Goal: Task Accomplishment & Management: Use online tool/utility

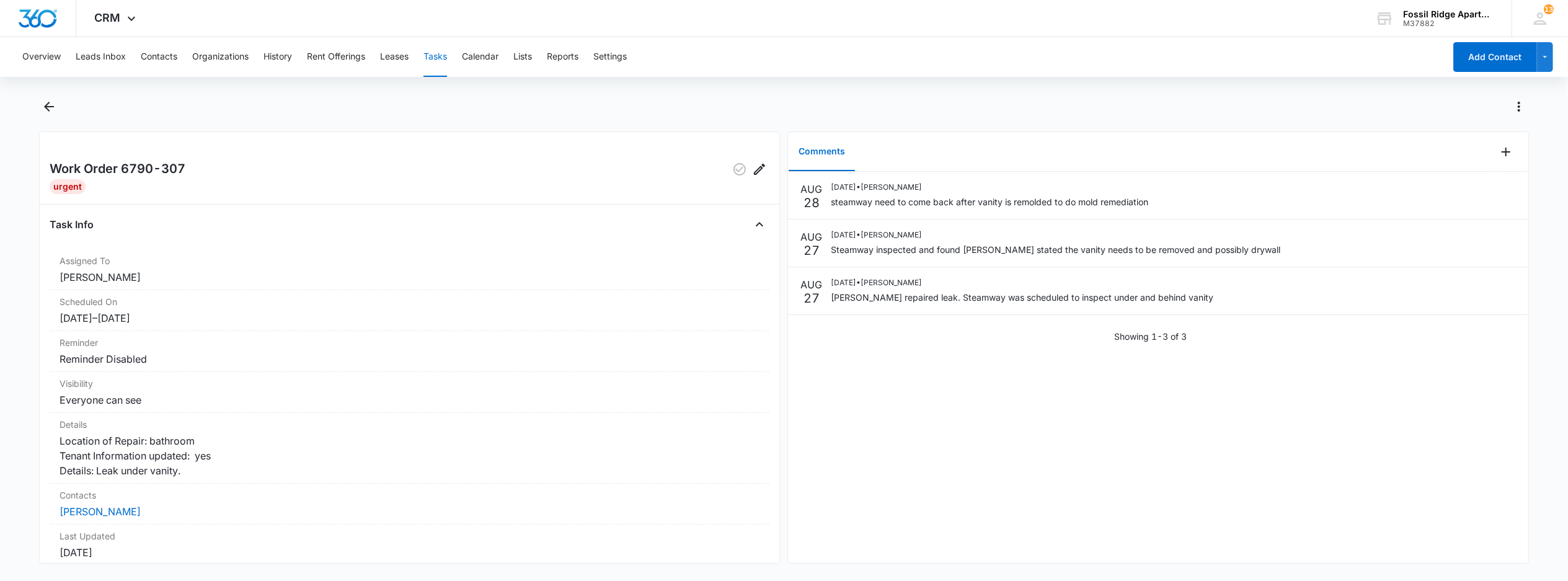
click at [434, 53] on button "Tasks" at bounding box center [435, 57] width 24 height 40
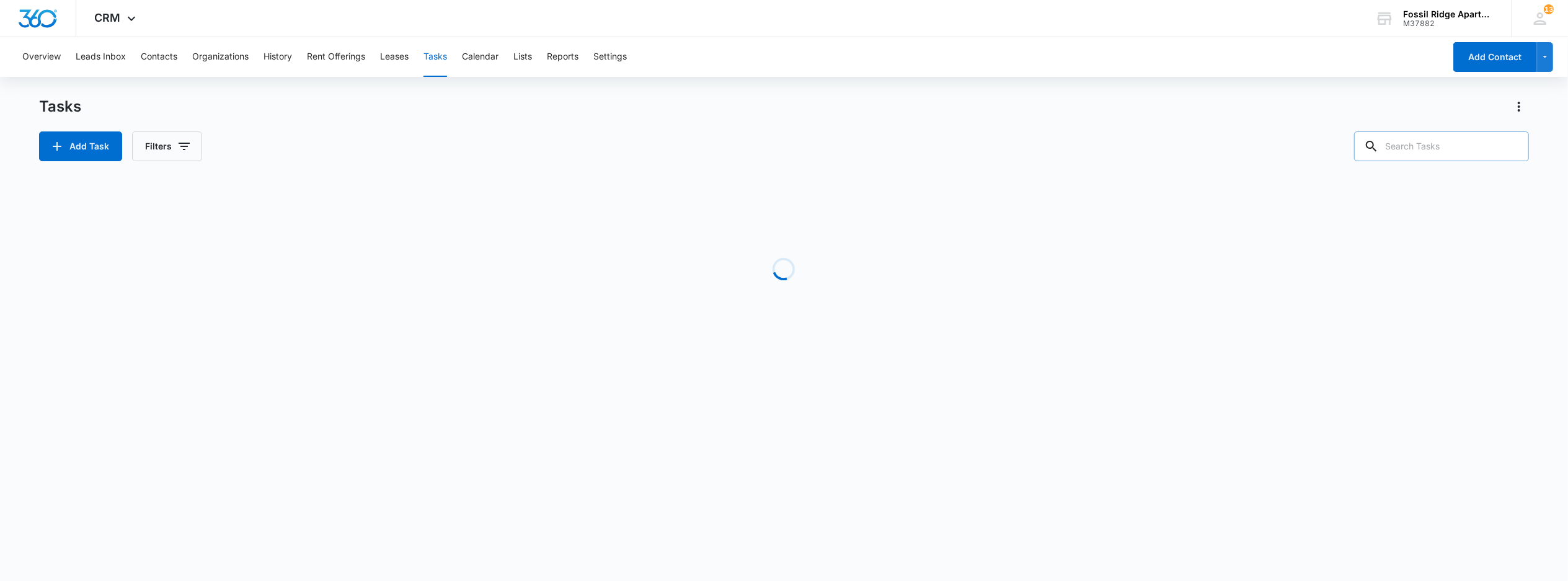
click at [1445, 152] on input "text" at bounding box center [1441, 146] width 175 height 30
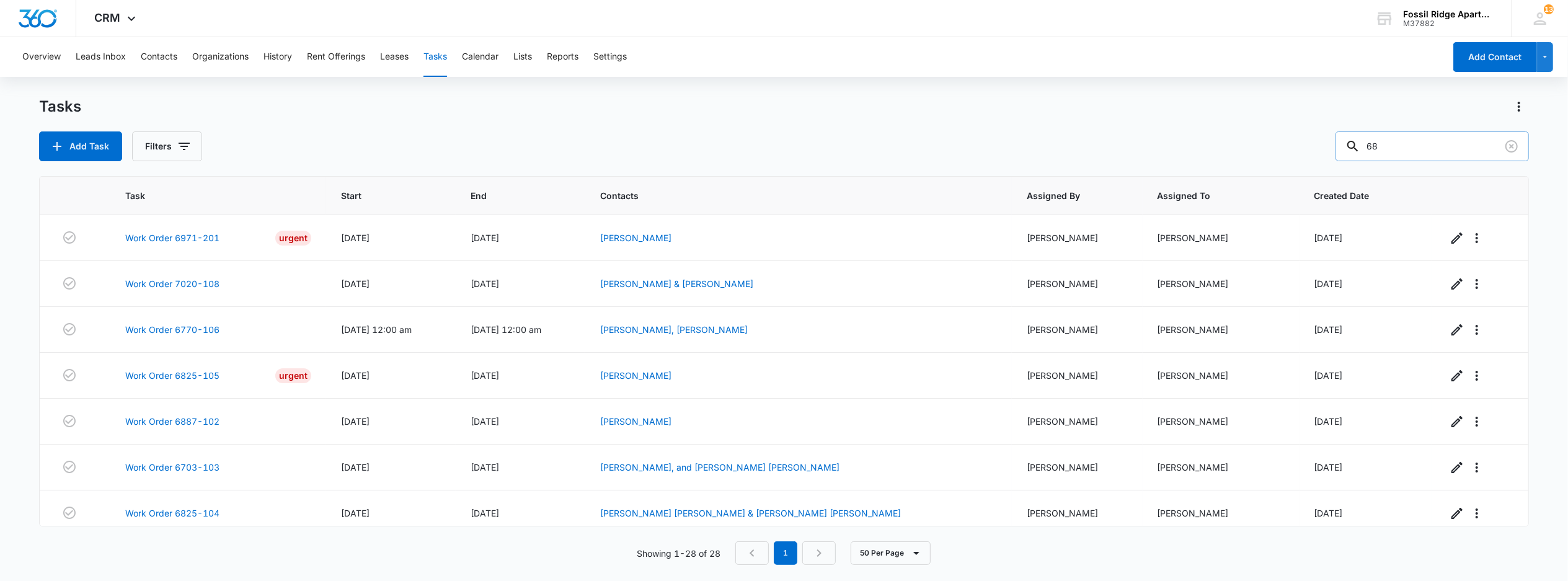
type input "6"
type input "6703-203"
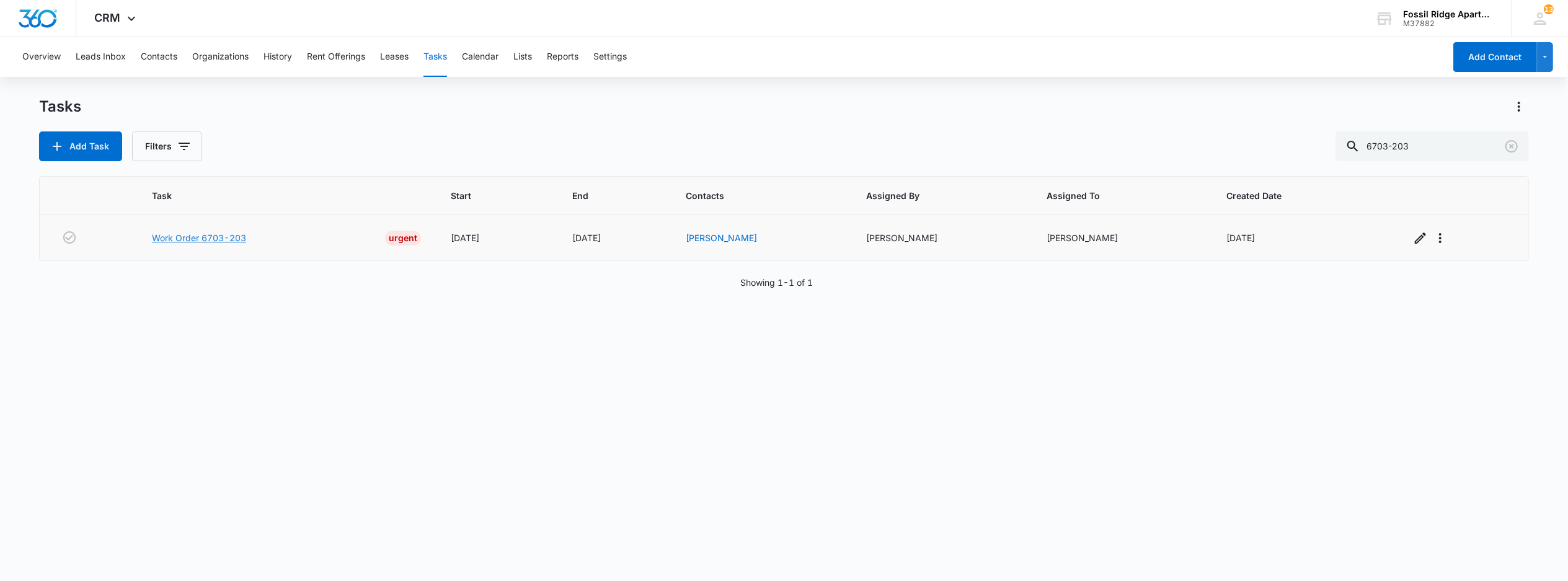
click at [241, 235] on link "Work Order 6703-203" at bounding box center [199, 238] width 95 height 13
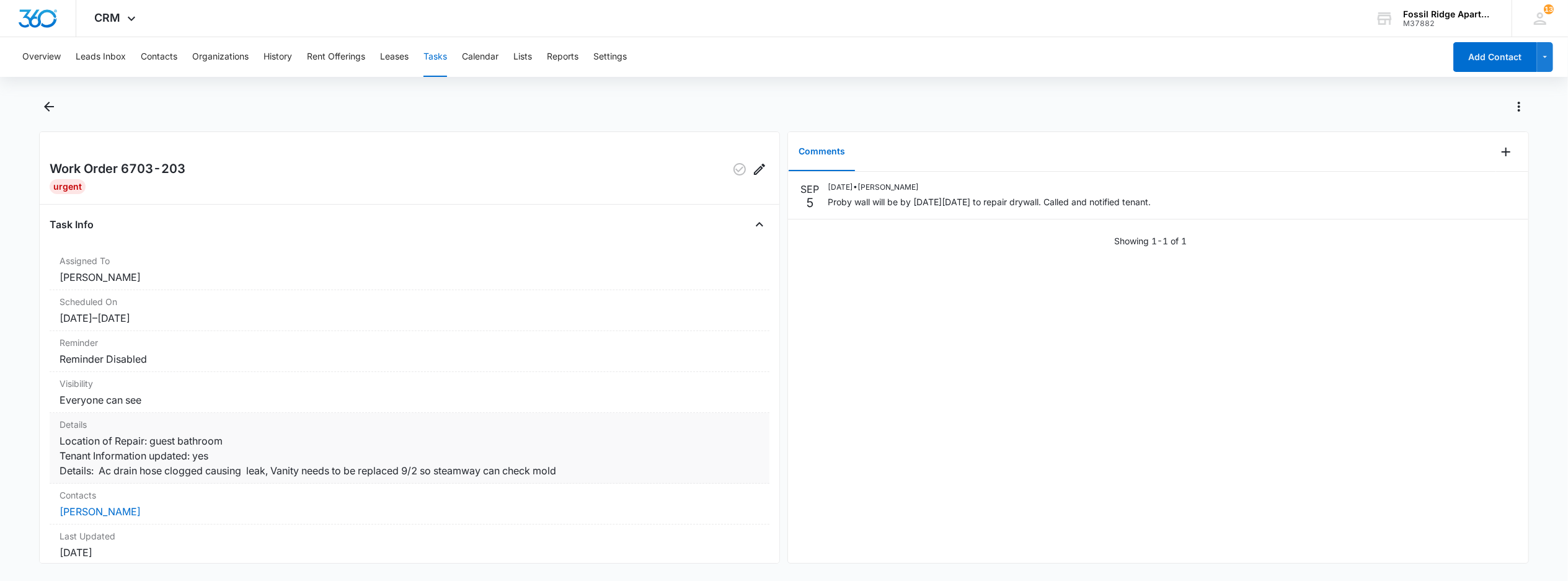
scroll to position [83, 0]
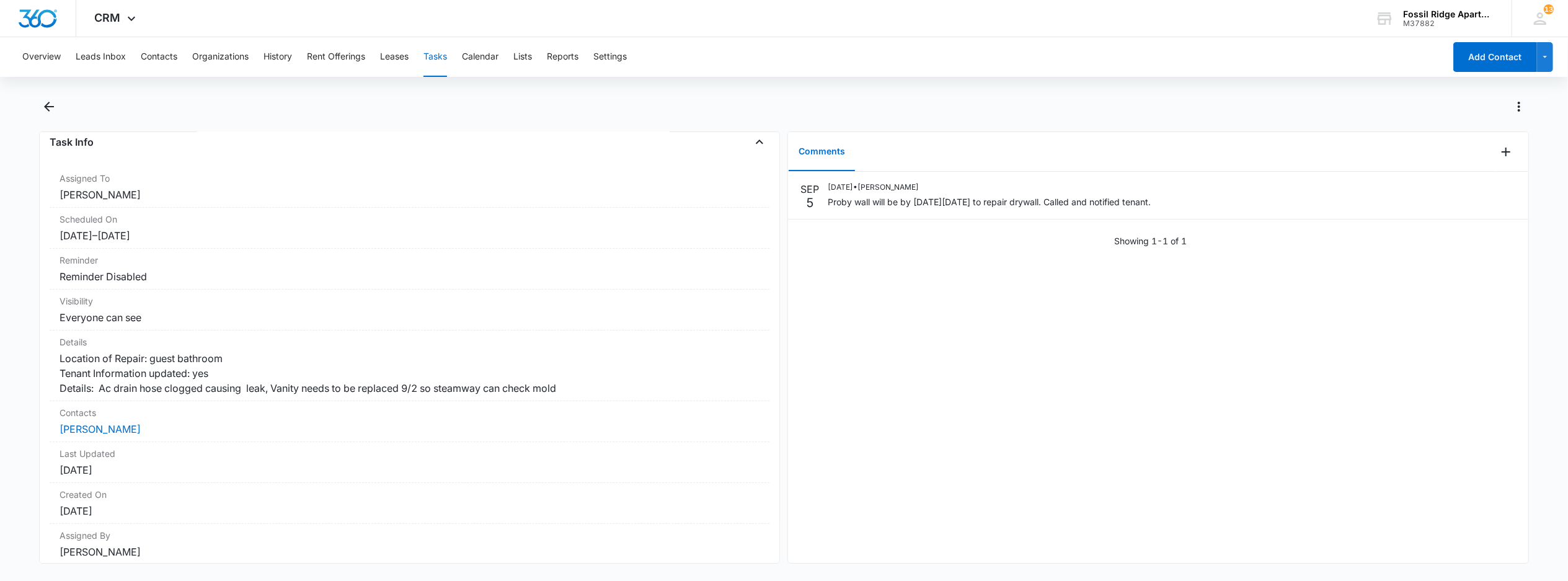
click at [445, 60] on button "Tasks" at bounding box center [435, 57] width 24 height 40
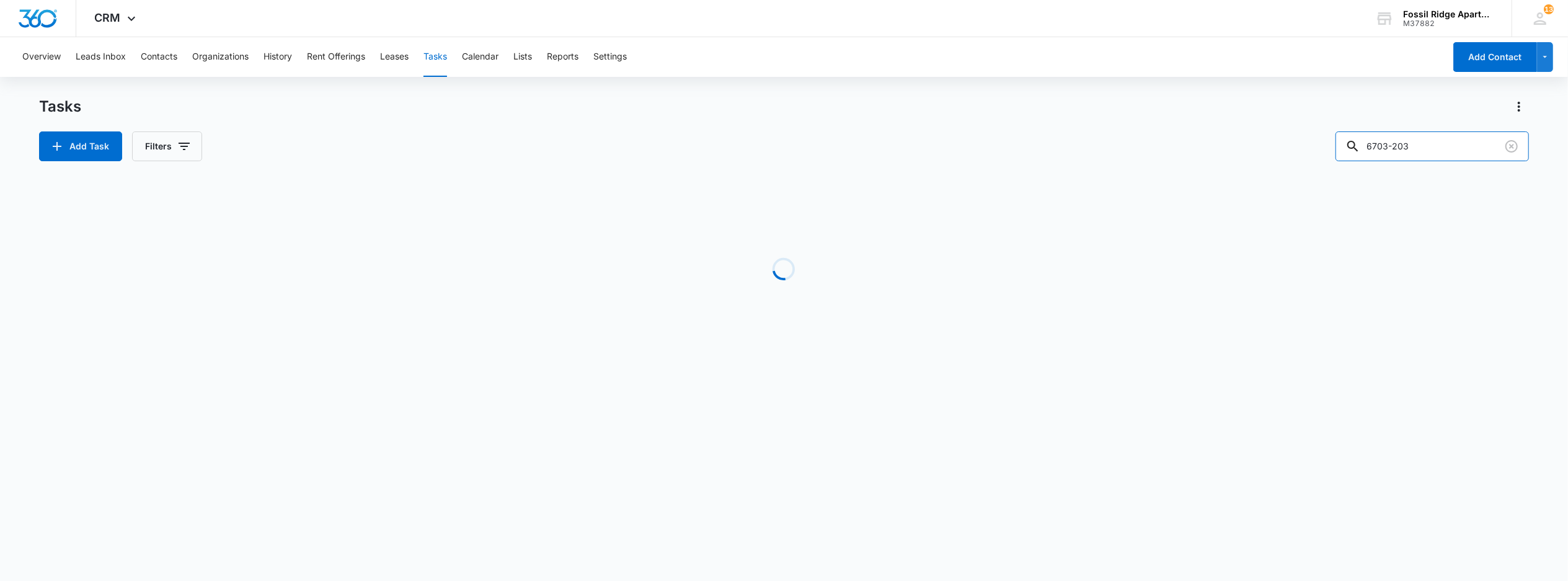
drag, startPoint x: 1425, startPoint y: 134, endPoint x: 1322, endPoint y: 151, distance: 104.4
click at [1327, 152] on div "Add Task Filters 6703-203" at bounding box center [784, 146] width 1490 height 30
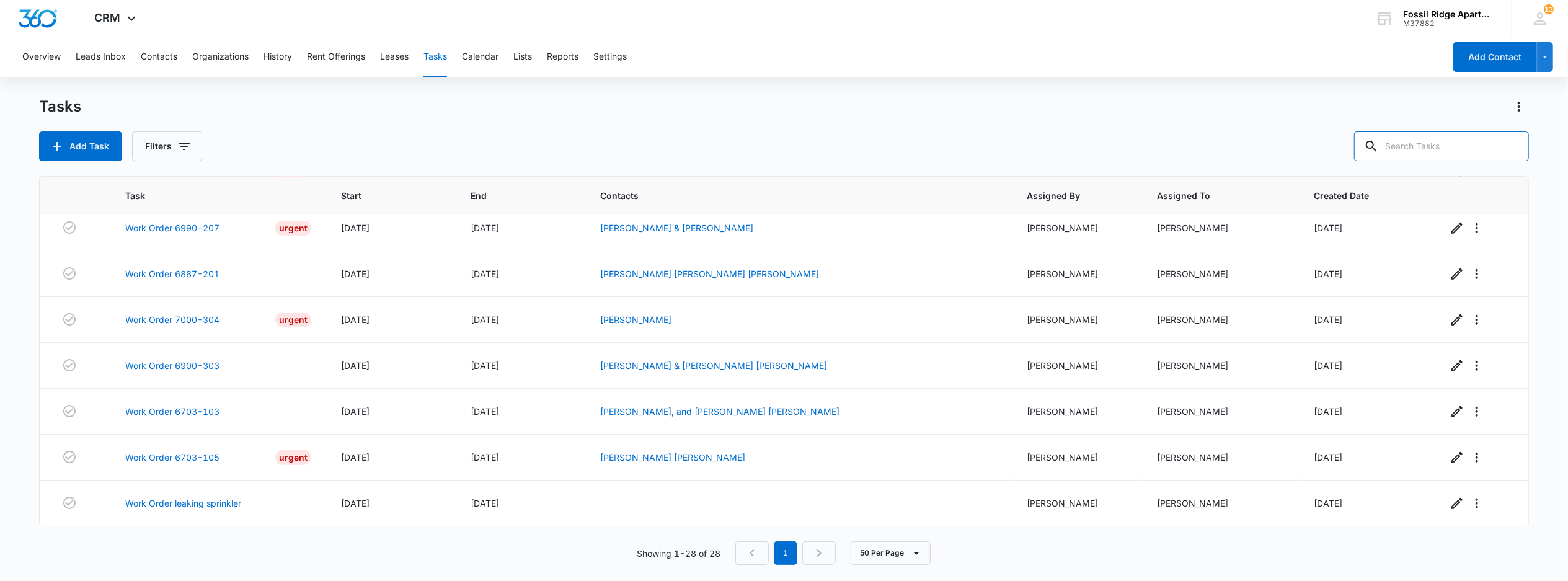
scroll to position [1008, 0]
click at [167, 413] on link "Work Order 6703-103" at bounding box center [172, 411] width 95 height 13
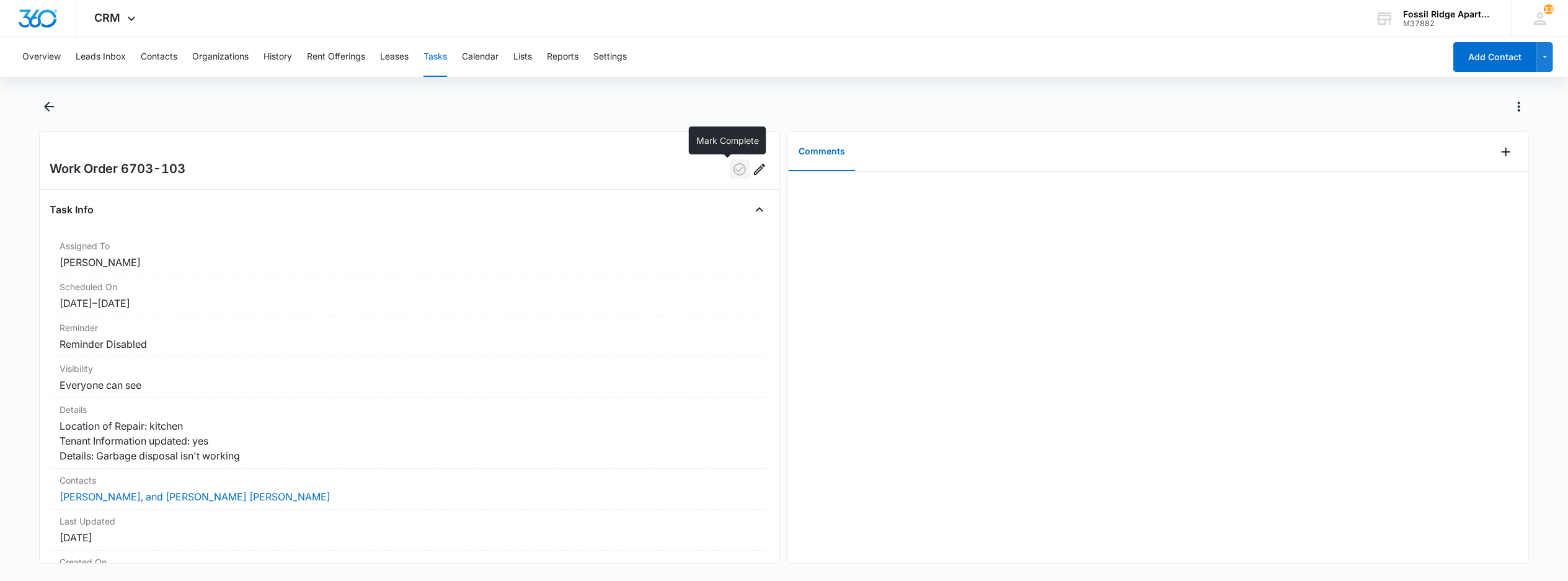
click at [732, 172] on icon "button" at bounding box center [740, 169] width 15 height 15
click at [1498, 154] on icon "Add Comment" at bounding box center [1506, 152] width 15 height 15
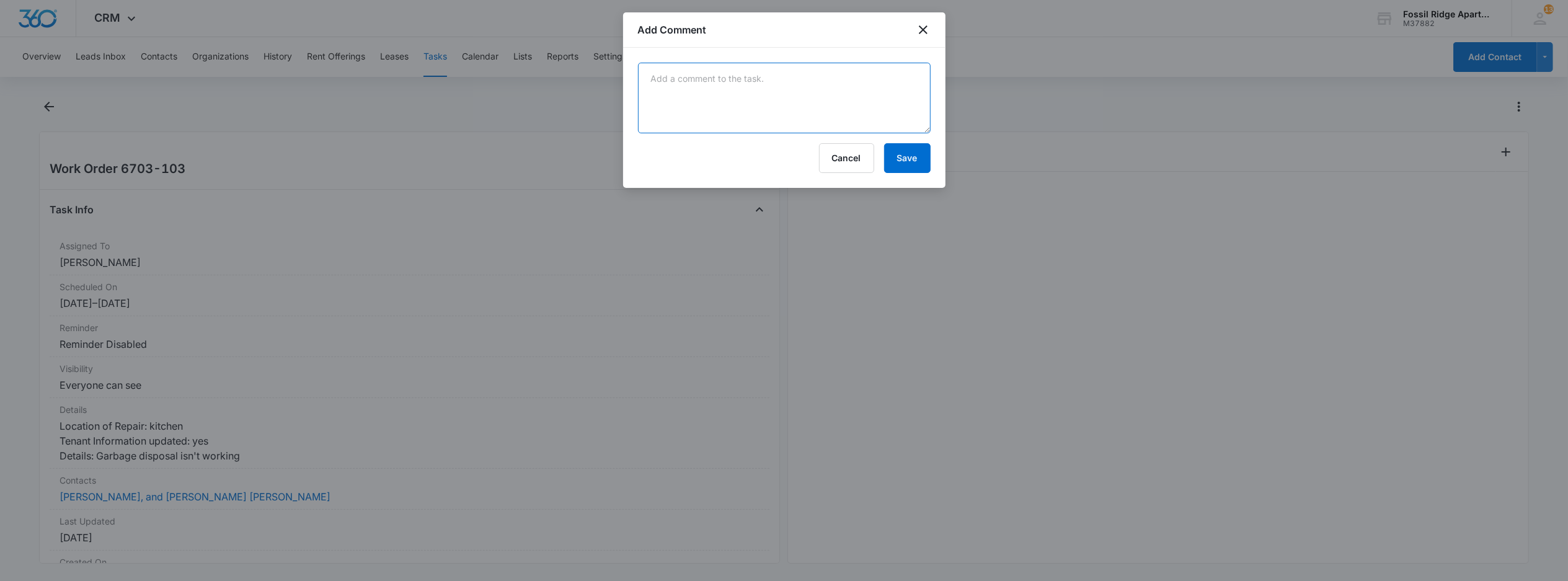
click at [708, 117] on textarea at bounding box center [784, 98] width 292 height 71
type textarea "done by [PERSON_NAME]"
click at [901, 156] on button "Save" at bounding box center [907, 158] width 47 height 30
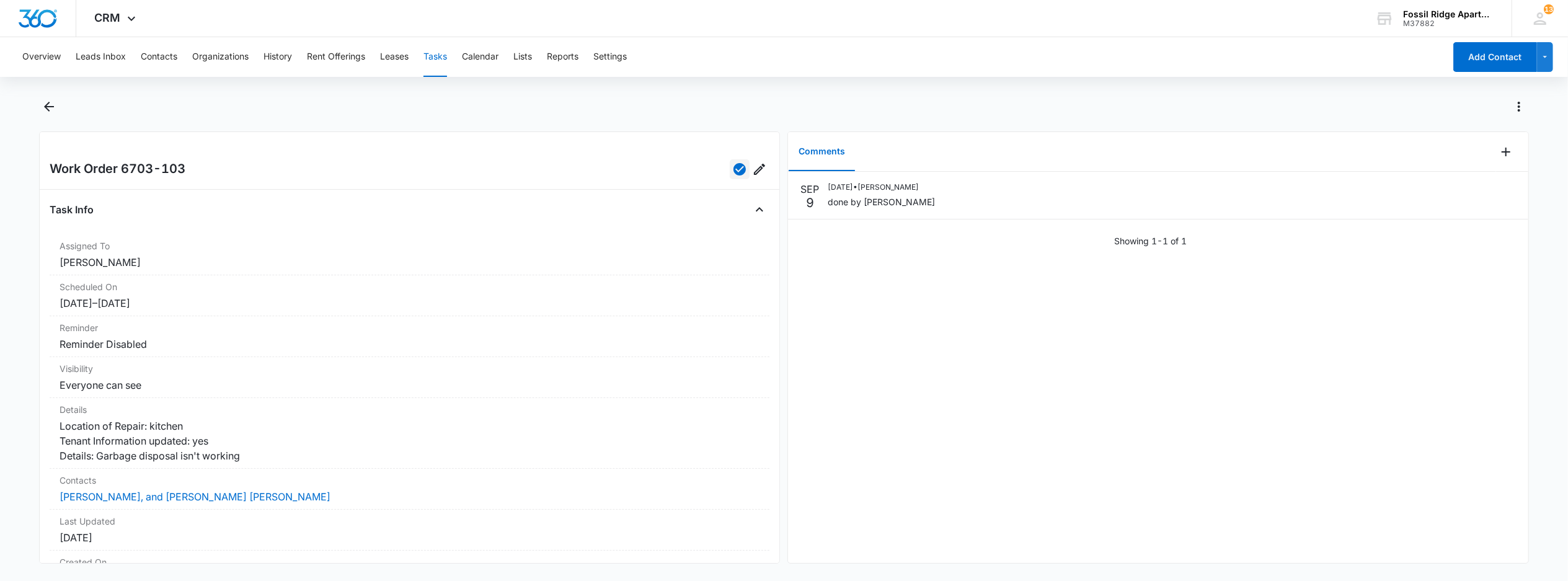
click at [438, 55] on button "Tasks" at bounding box center [435, 57] width 24 height 40
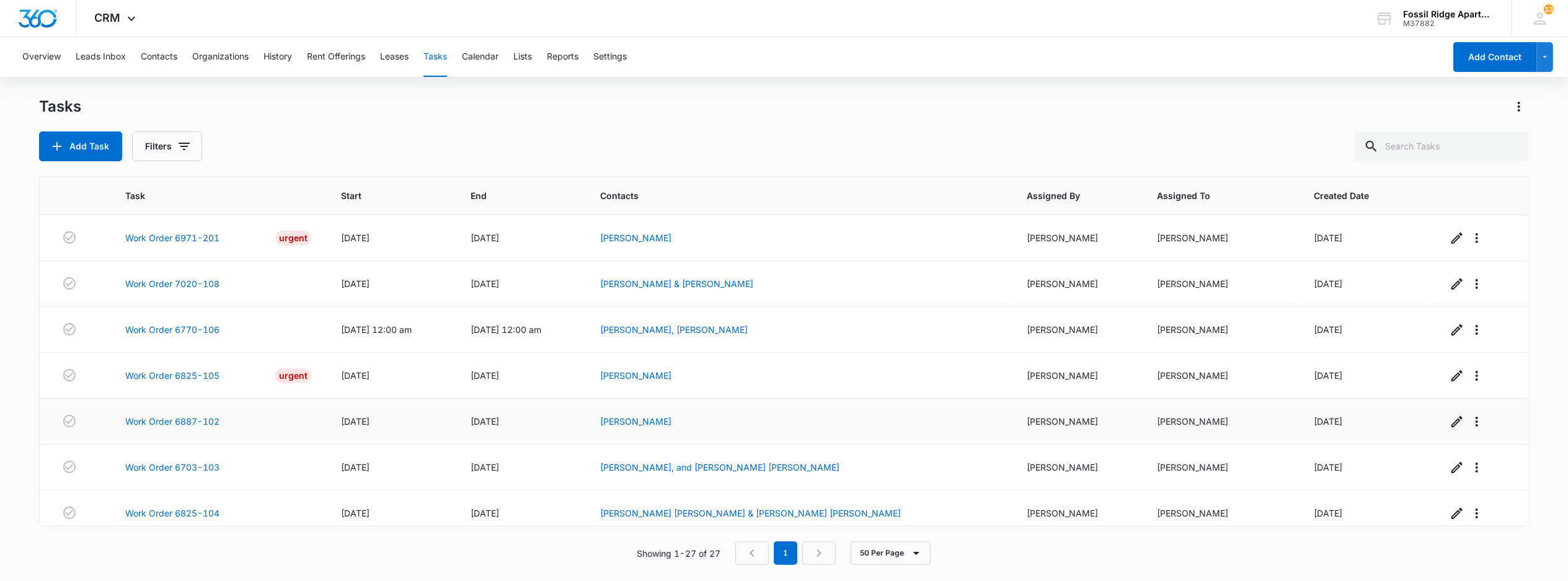
scroll to position [330, 0]
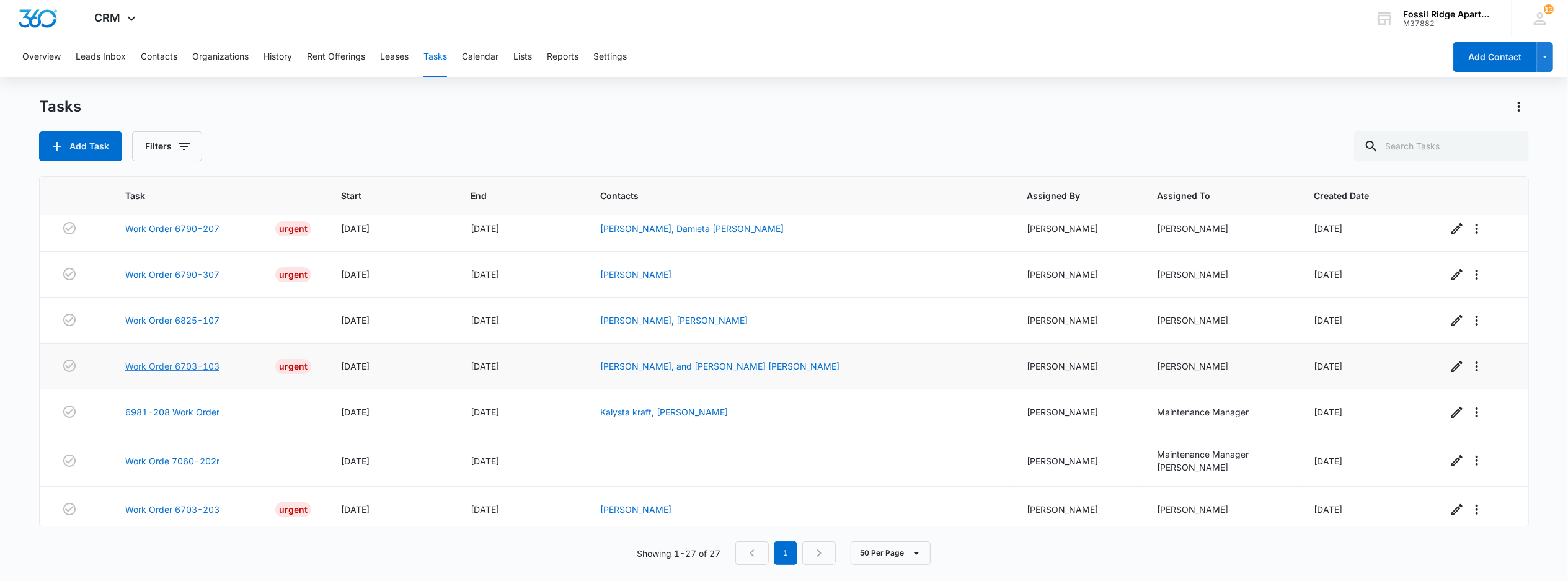
click at [177, 373] on link "Work Order 6703-103" at bounding box center [172, 366] width 95 height 13
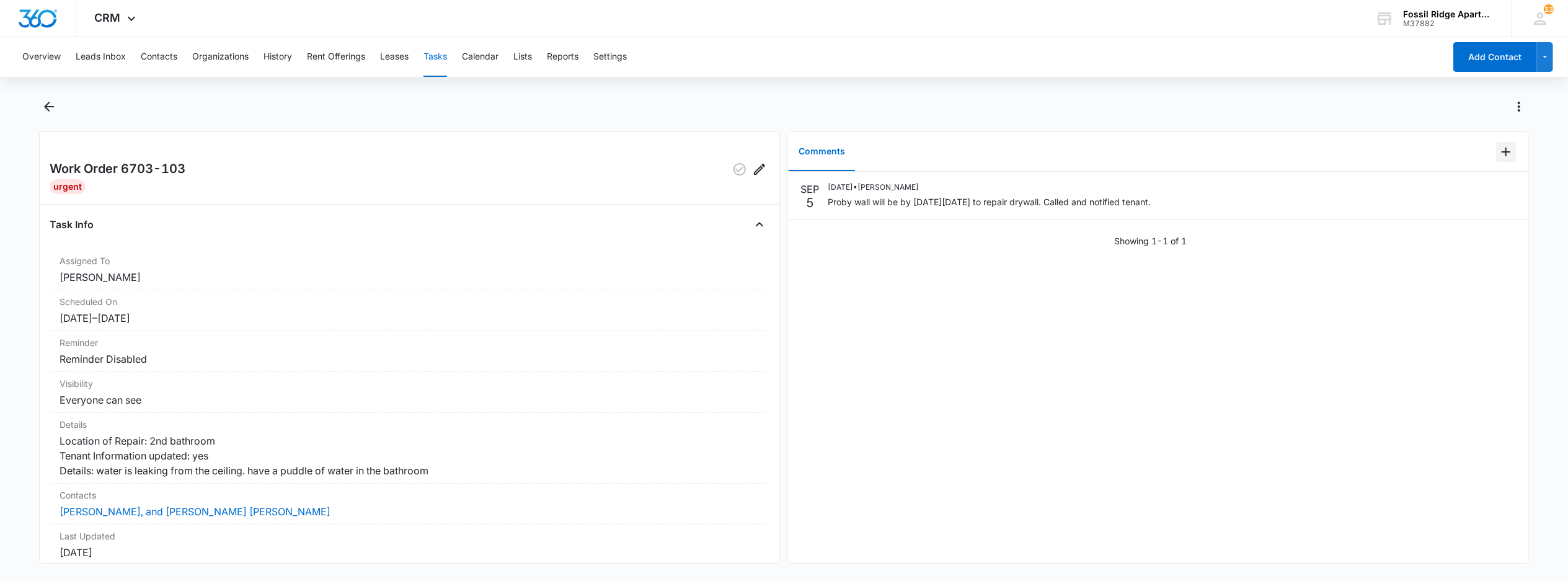
click at [1498, 154] on icon "Add Comment" at bounding box center [1506, 152] width 15 height 15
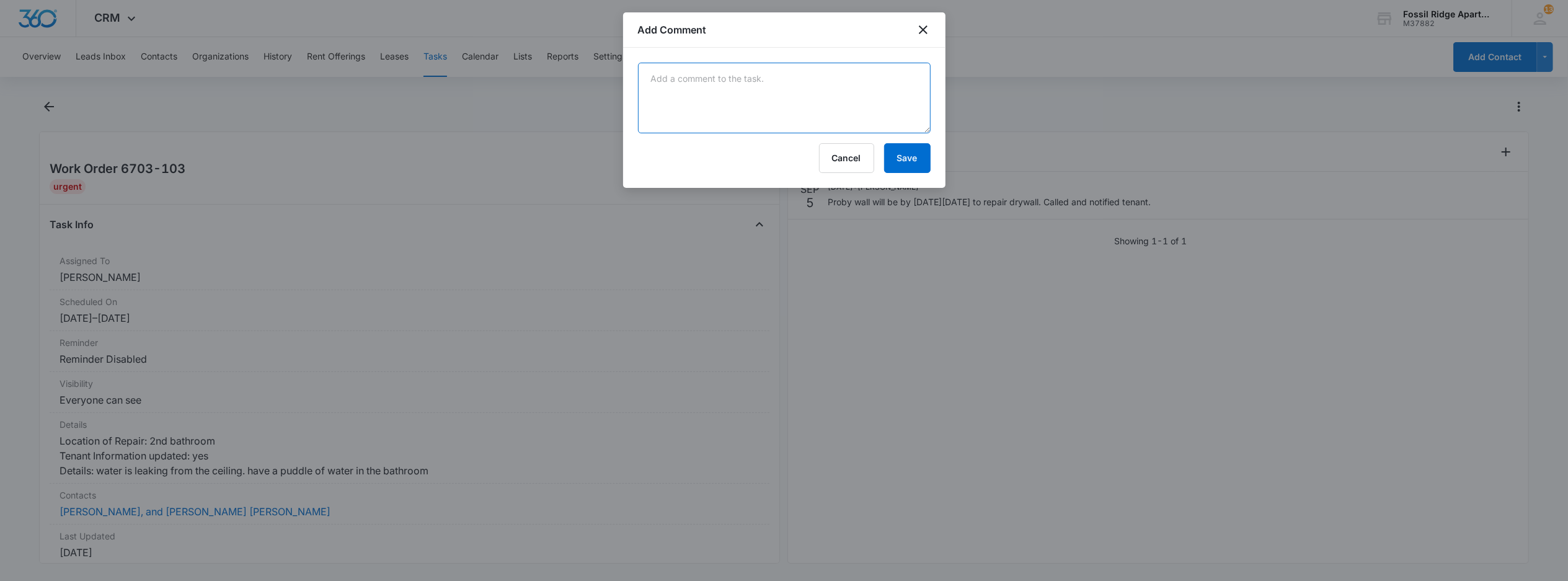
click at [687, 101] on textarea at bounding box center [784, 98] width 292 height 71
type textarea "drywall completed"
drag, startPoint x: 905, startPoint y: 152, endPoint x: 901, endPoint y: 137, distance: 15.5
click at [906, 152] on button "Save" at bounding box center [907, 158] width 47 height 30
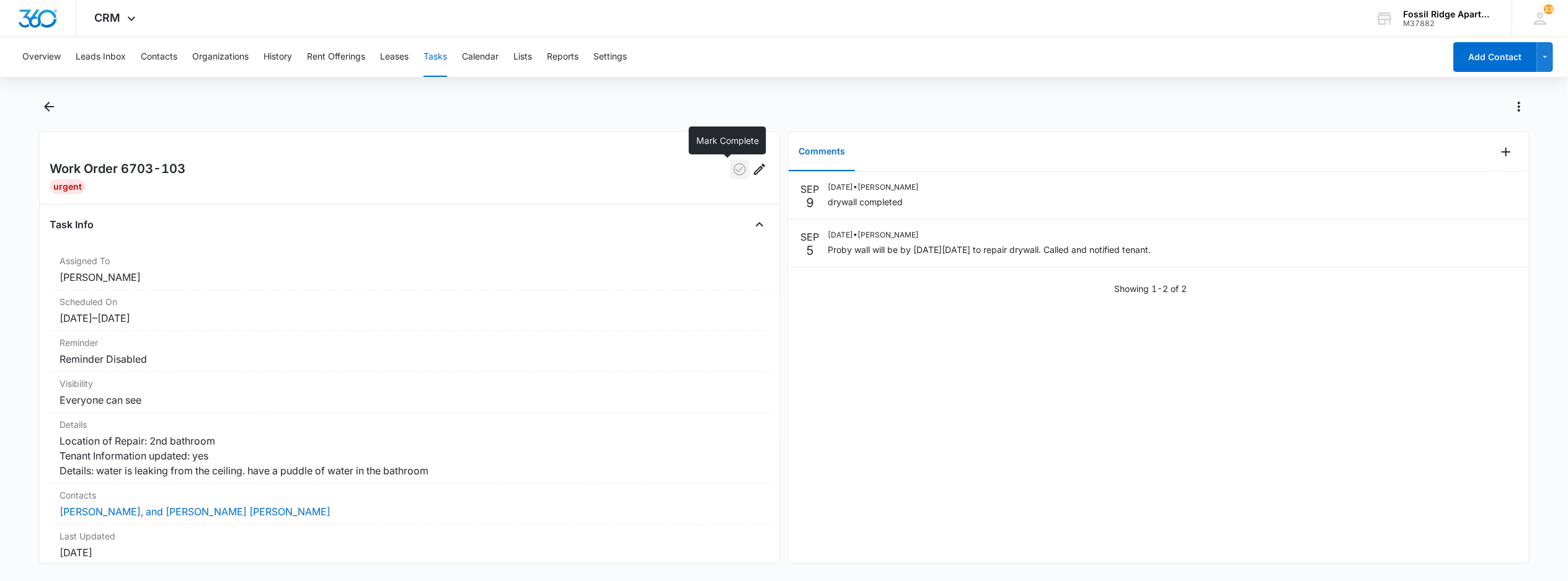
click at [733, 171] on icon "button" at bounding box center [740, 169] width 12 height 12
click at [443, 57] on button "Tasks" at bounding box center [435, 57] width 24 height 40
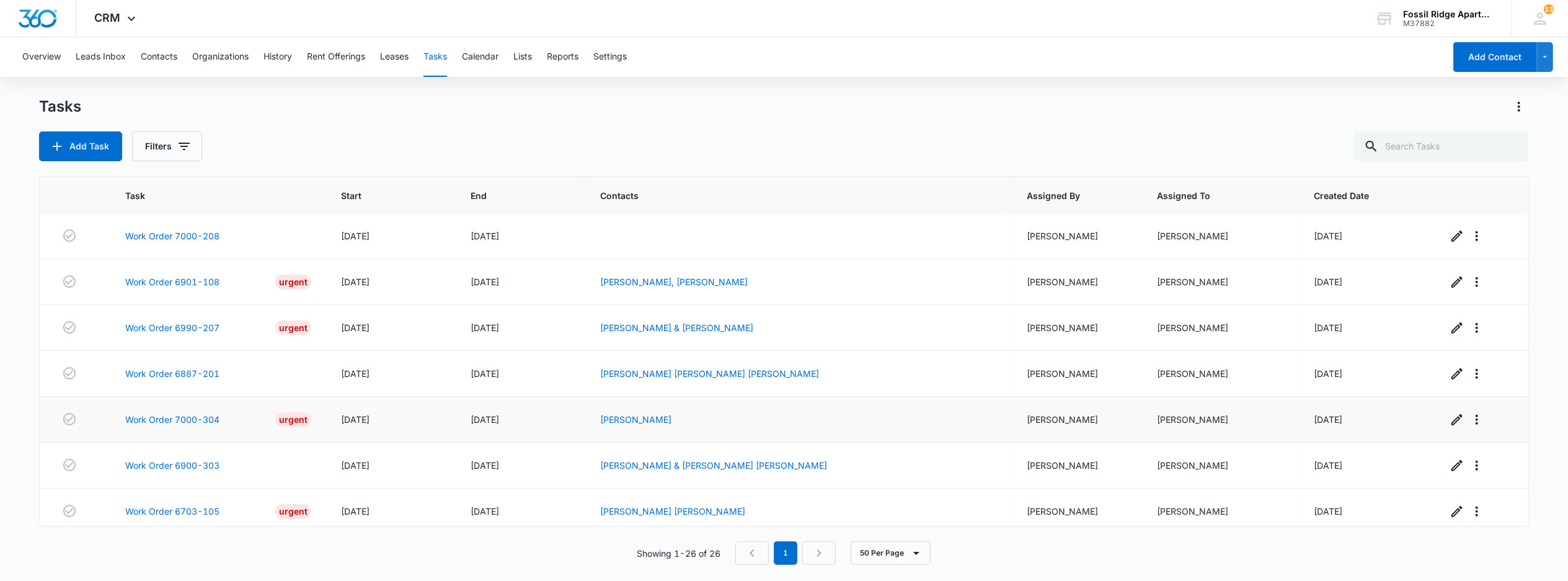
scroll to position [913, 0]
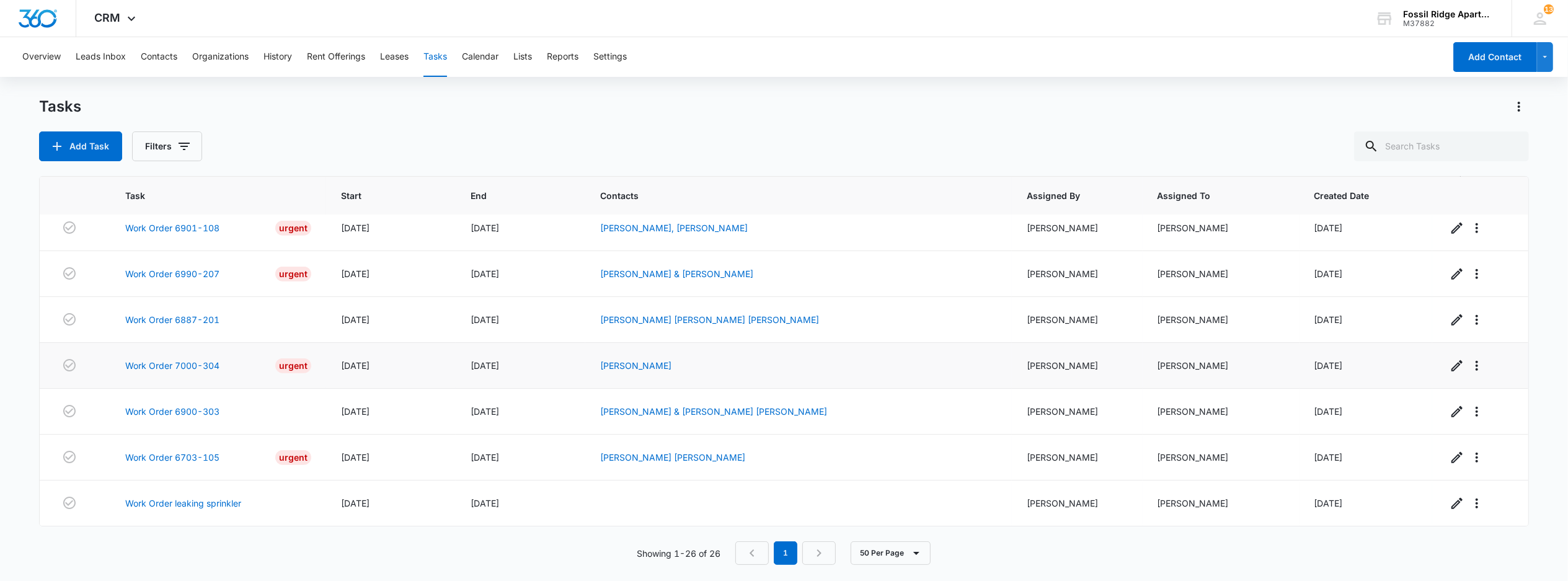
click at [165, 368] on div "Work Order 7000-304 Urgent" at bounding box center [218, 366] width 186 height 15
click at [167, 363] on link "Work Order 7000-304" at bounding box center [172, 365] width 95 height 13
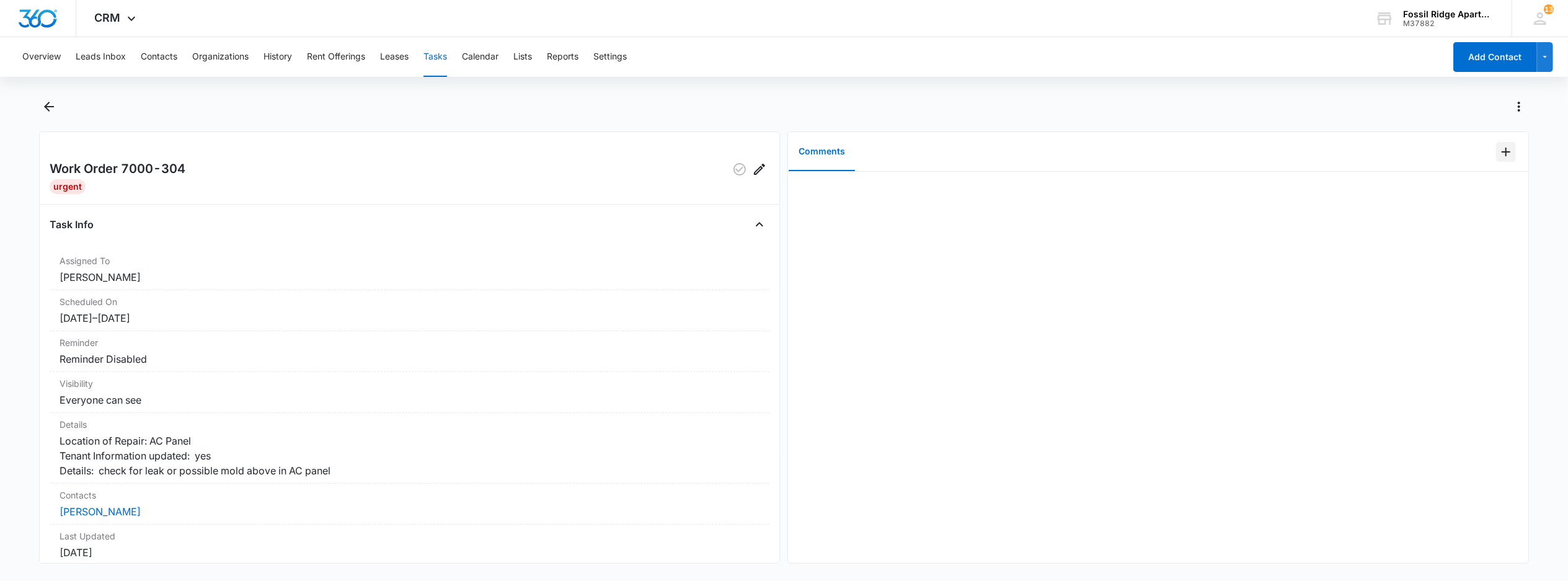
click at [1498, 157] on icon "Add Comment" at bounding box center [1506, 152] width 15 height 15
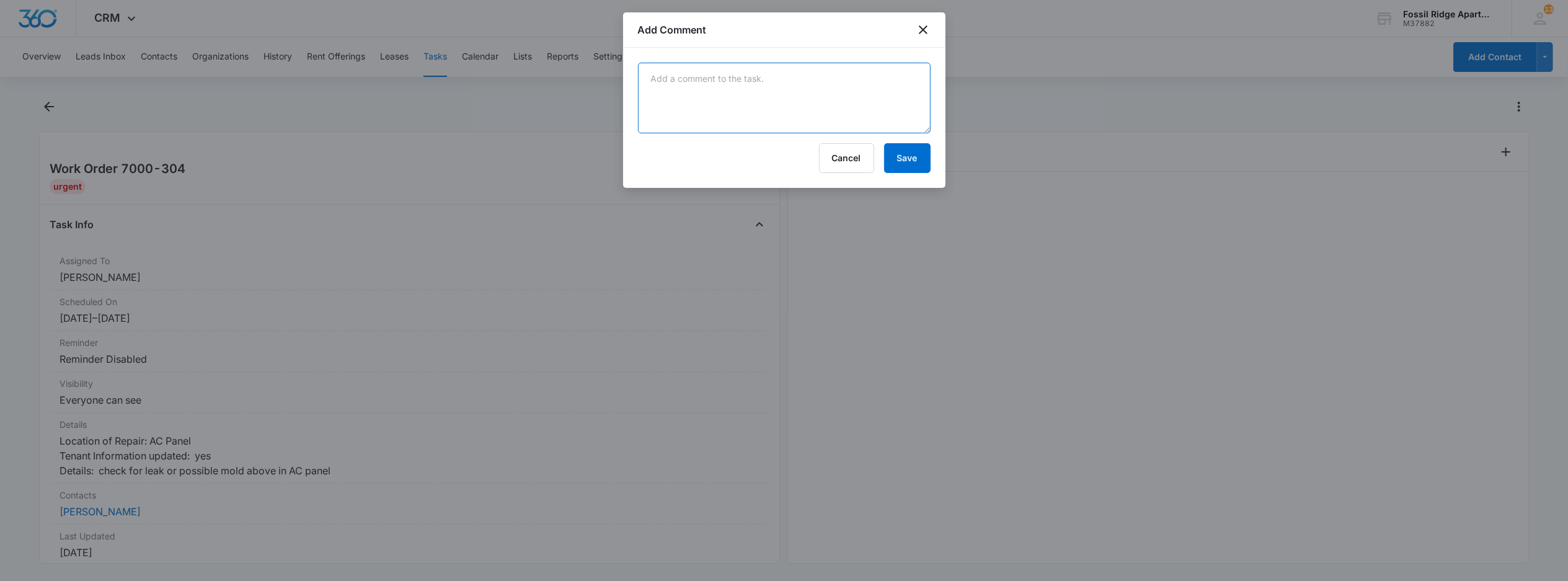
click at [735, 95] on textarea at bounding box center [784, 98] width 292 height 71
type textarea "G"
type textarea "David G found no mold"
click at [906, 155] on button "Save" at bounding box center [907, 158] width 47 height 30
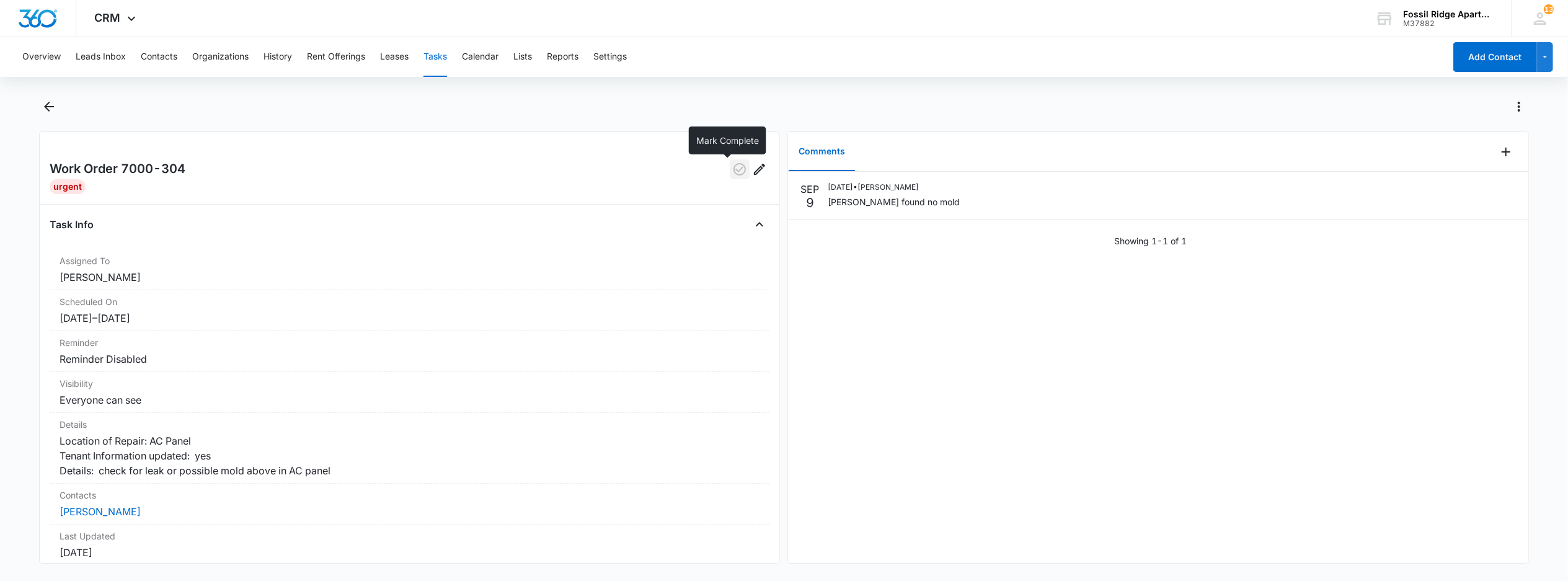
click at [733, 172] on icon "button" at bounding box center [740, 169] width 12 height 12
click at [432, 53] on button "Tasks" at bounding box center [435, 57] width 24 height 40
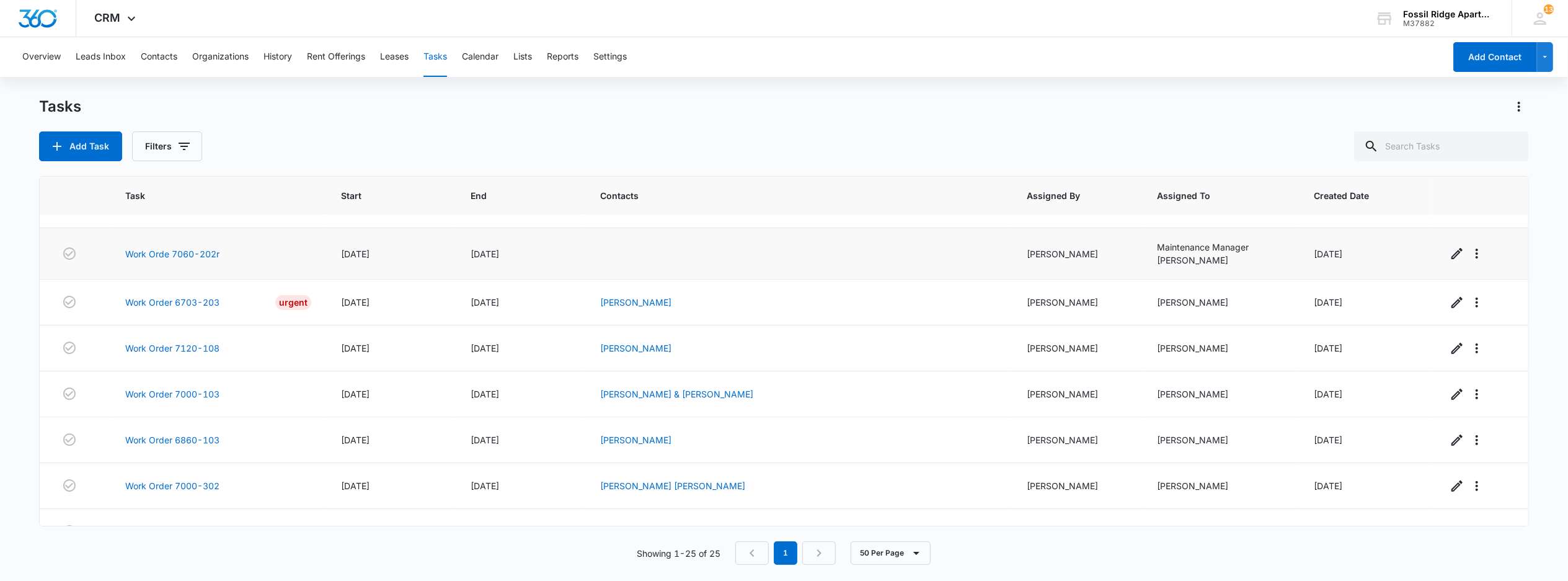
scroll to position [496, 0]
click at [157, 304] on link "Work Order 6703-203" at bounding box center [172, 297] width 95 height 13
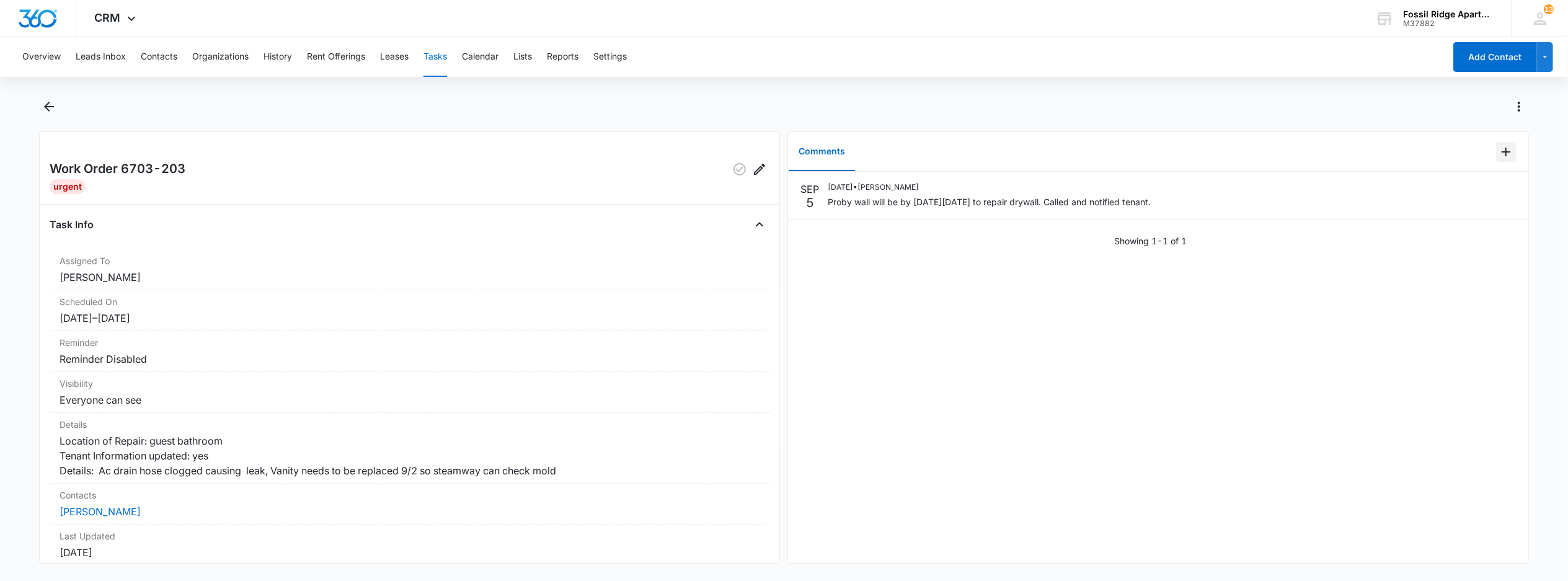
click at [1498, 147] on icon "Add Comment" at bounding box center [1506, 152] width 15 height 15
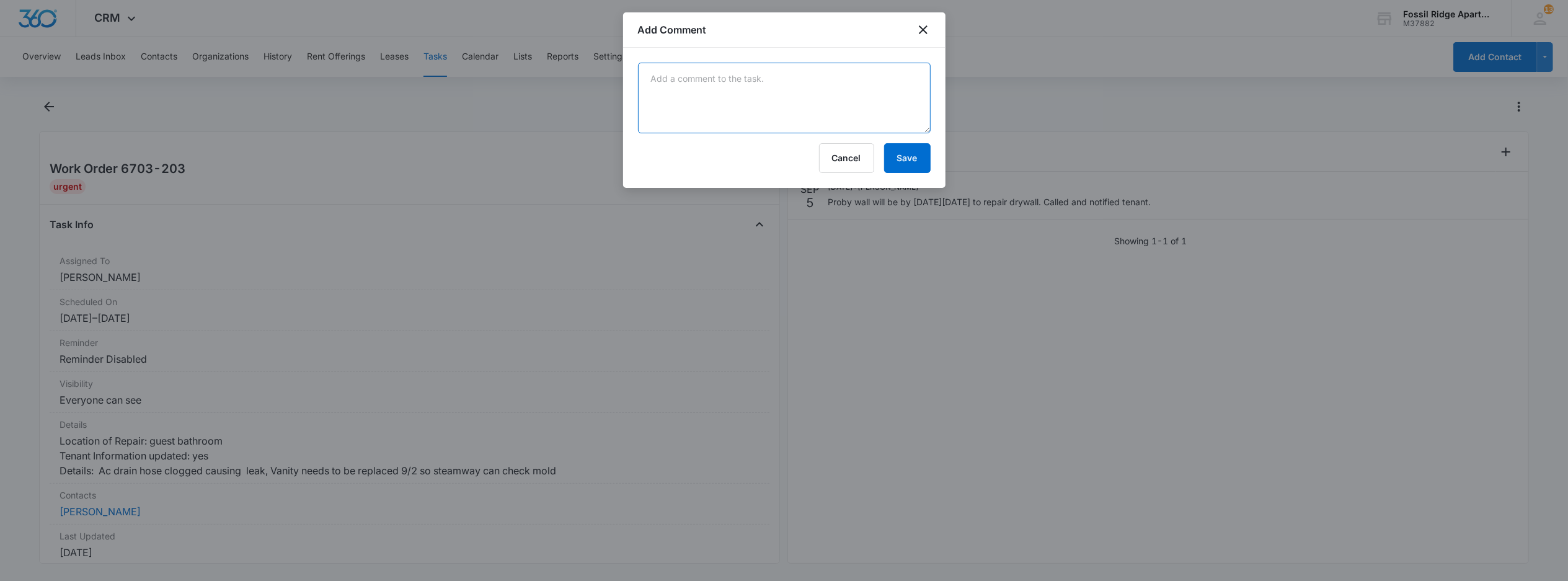
click at [796, 120] on textarea at bounding box center [784, 98] width 292 height 71
click at [794, 82] on textarea "Mirror in bathroom need reinstalled guest bathroom" at bounding box center [784, 98] width 292 height 71
type textarea "Mirror in bathroom need reinstalled in guest bathroom"
click at [896, 147] on button "Save" at bounding box center [907, 158] width 47 height 30
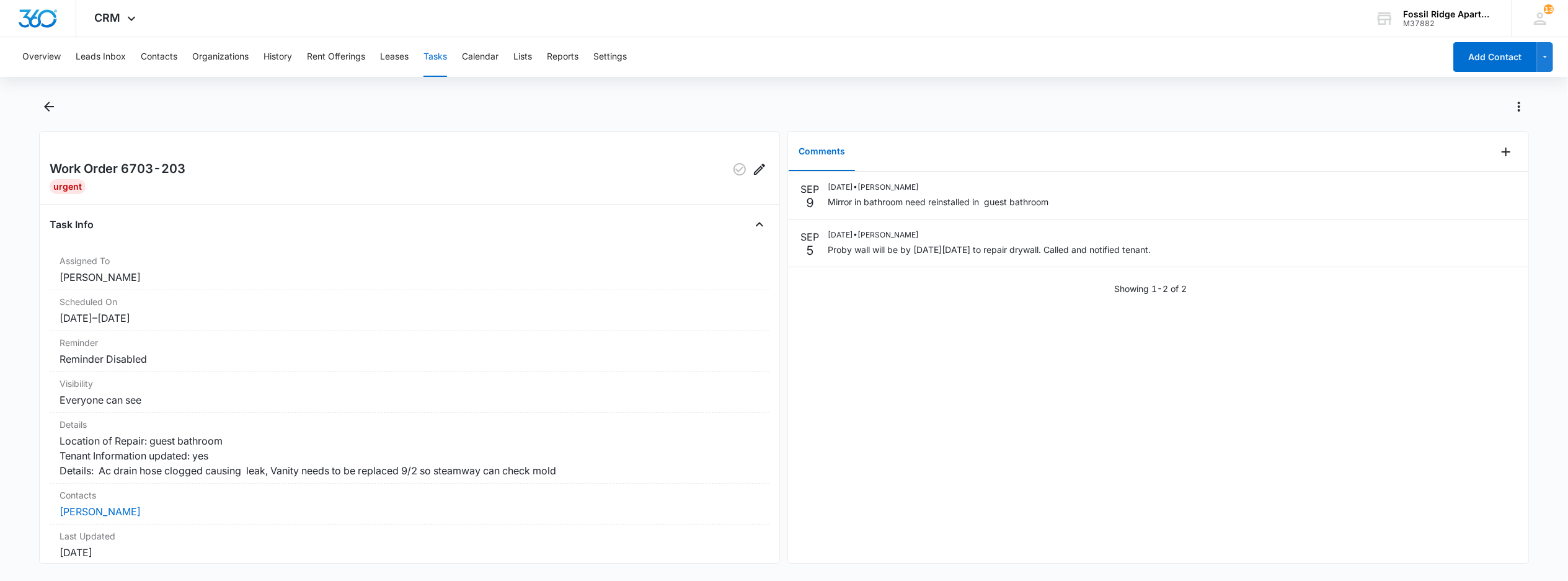
click at [450, 61] on div "Overview Leads Inbox Contacts Organizations History Rent Offerings Leases Tasks…" at bounding box center [730, 57] width 1430 height 40
click at [437, 50] on button "Tasks" at bounding box center [435, 57] width 24 height 40
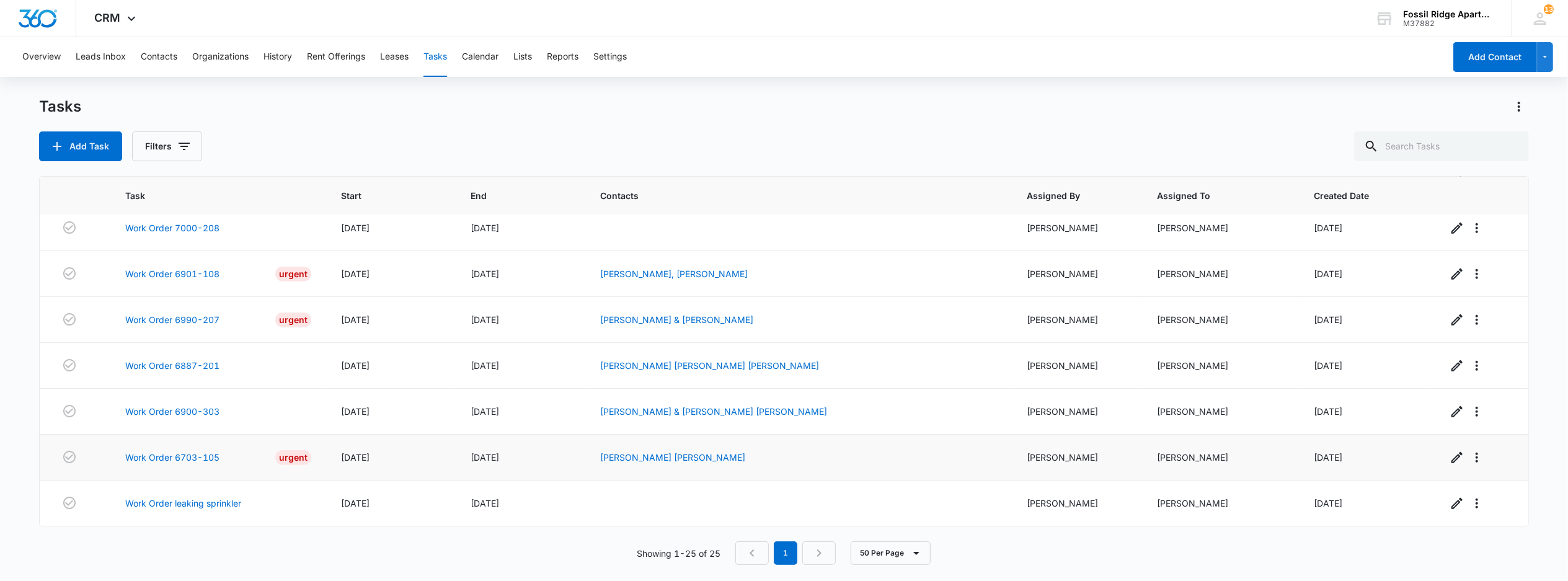
scroll to position [866, 0]
click at [187, 504] on link "Work Order leaking sprinkler" at bounding box center [183, 503] width 116 height 13
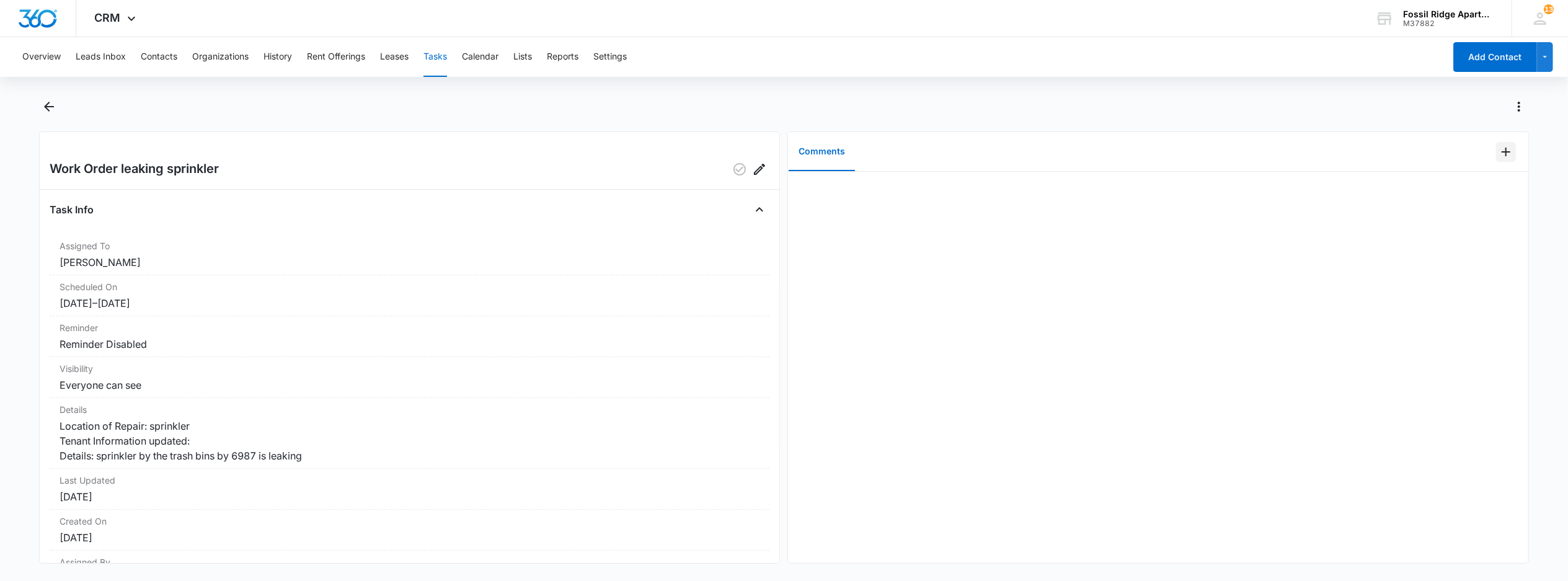
click at [1500, 159] on button "Add Comment" at bounding box center [1506, 152] width 20 height 20
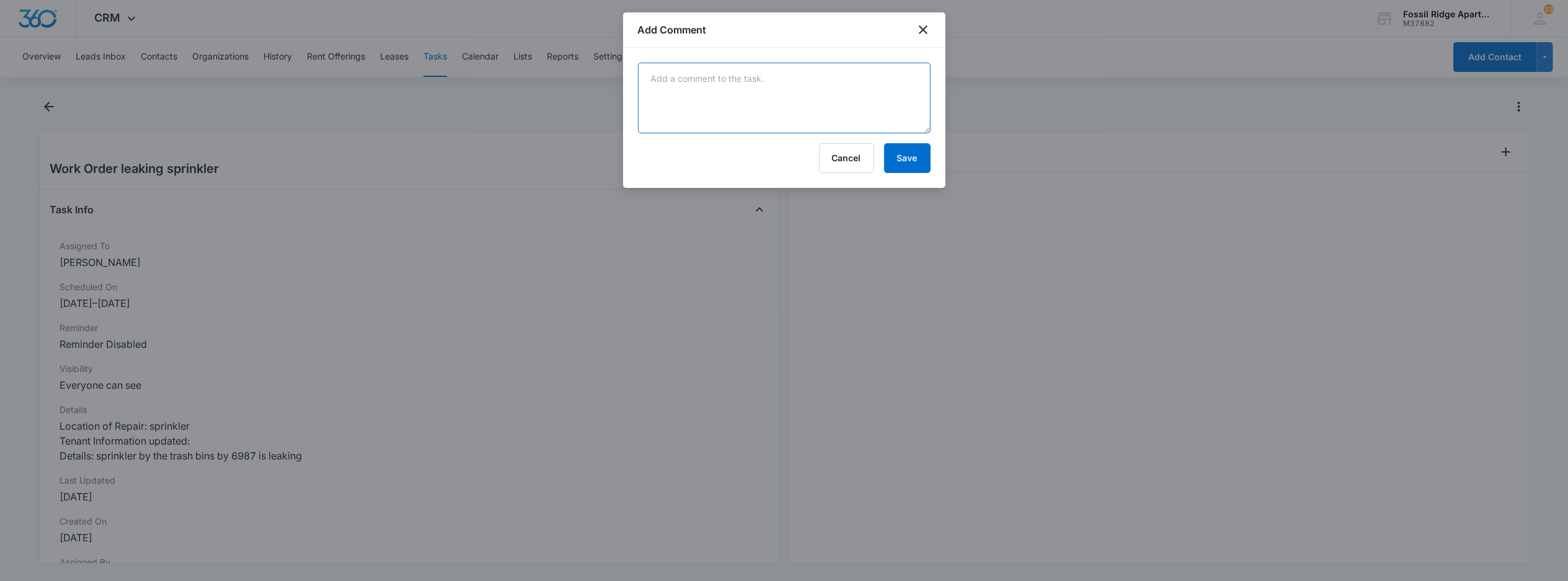
click at [770, 103] on textarea at bounding box center [784, 98] width 292 height 71
click at [794, 88] on textarea "emailed southenr exposure" at bounding box center [784, 98] width 292 height 71
type textarea "emailed southenr exposure"
click at [904, 160] on button "Save" at bounding box center [907, 158] width 47 height 30
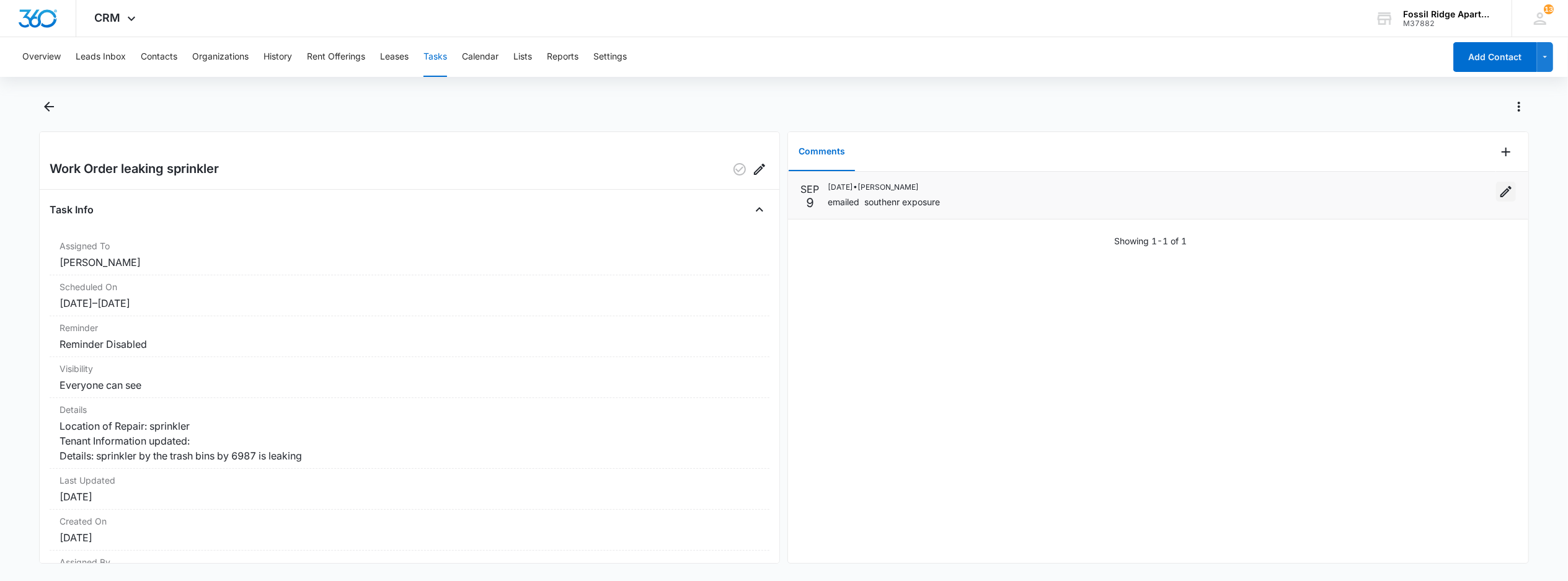
click at [1500, 195] on icon "Edit" at bounding box center [1506, 192] width 11 height 11
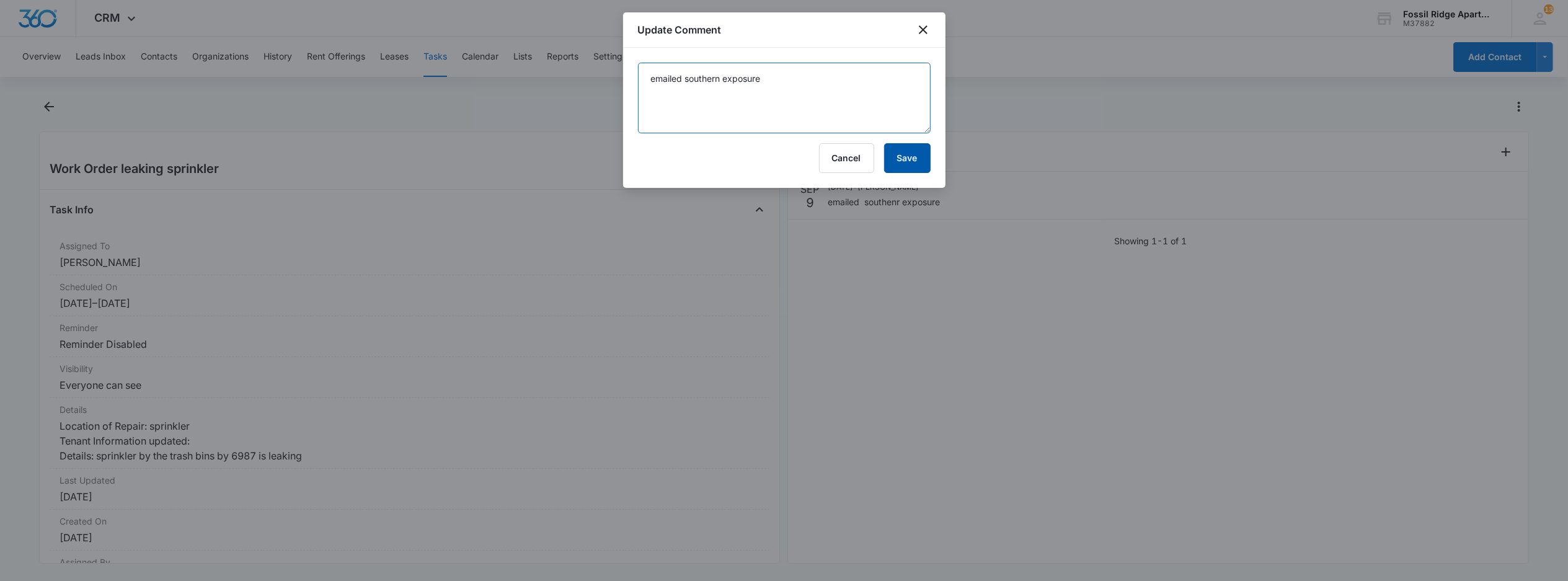
type textarea "emailed southern exposure"
click at [915, 160] on button "Save" at bounding box center [907, 158] width 47 height 30
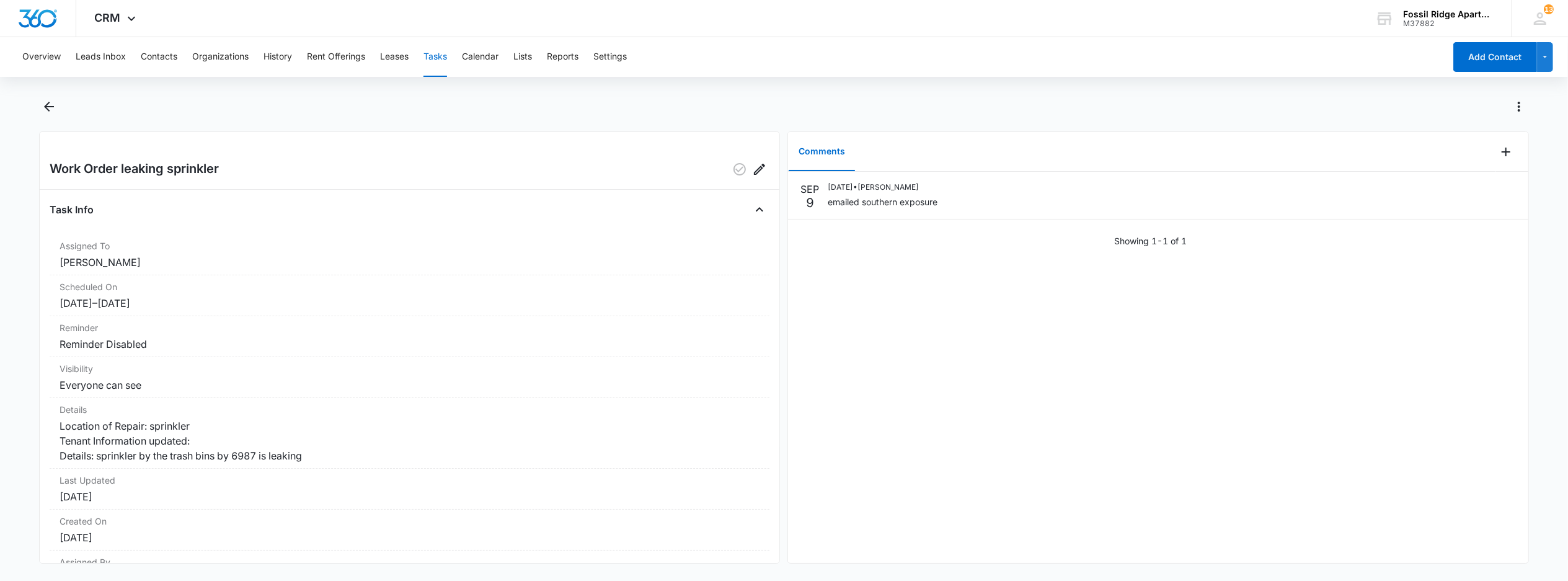
click at [437, 58] on button "Tasks" at bounding box center [435, 57] width 24 height 40
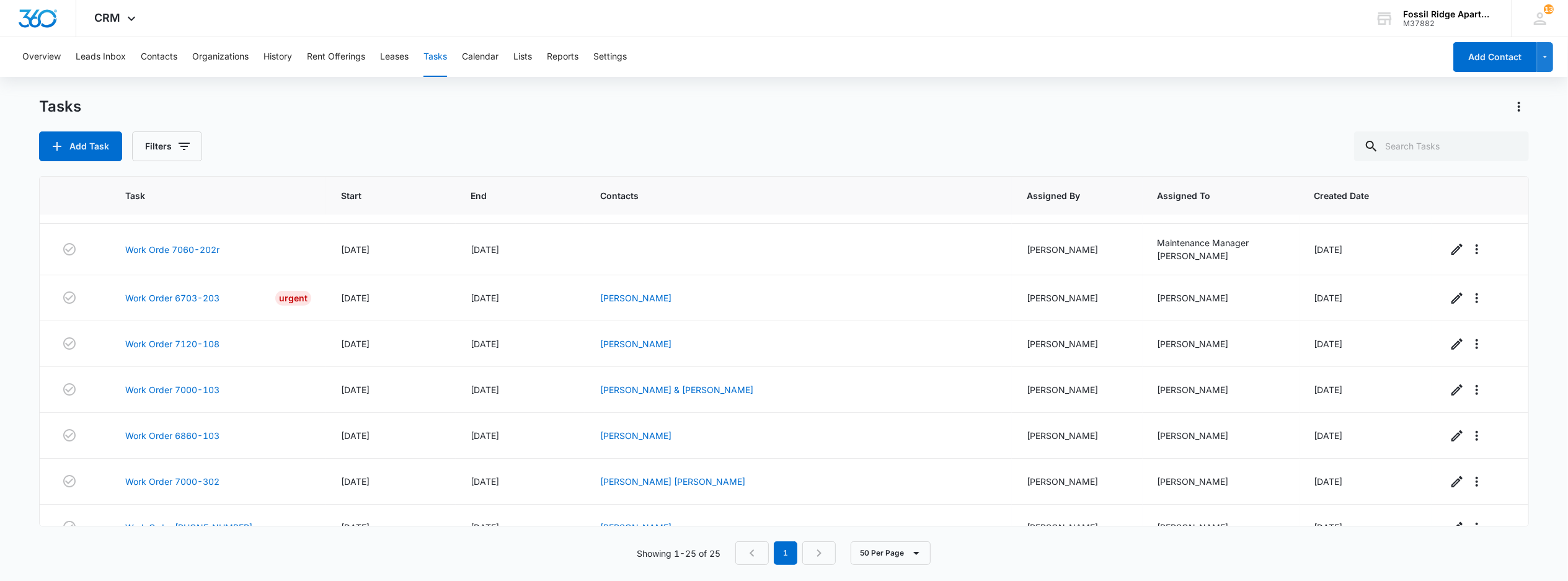
scroll to position [866, 0]
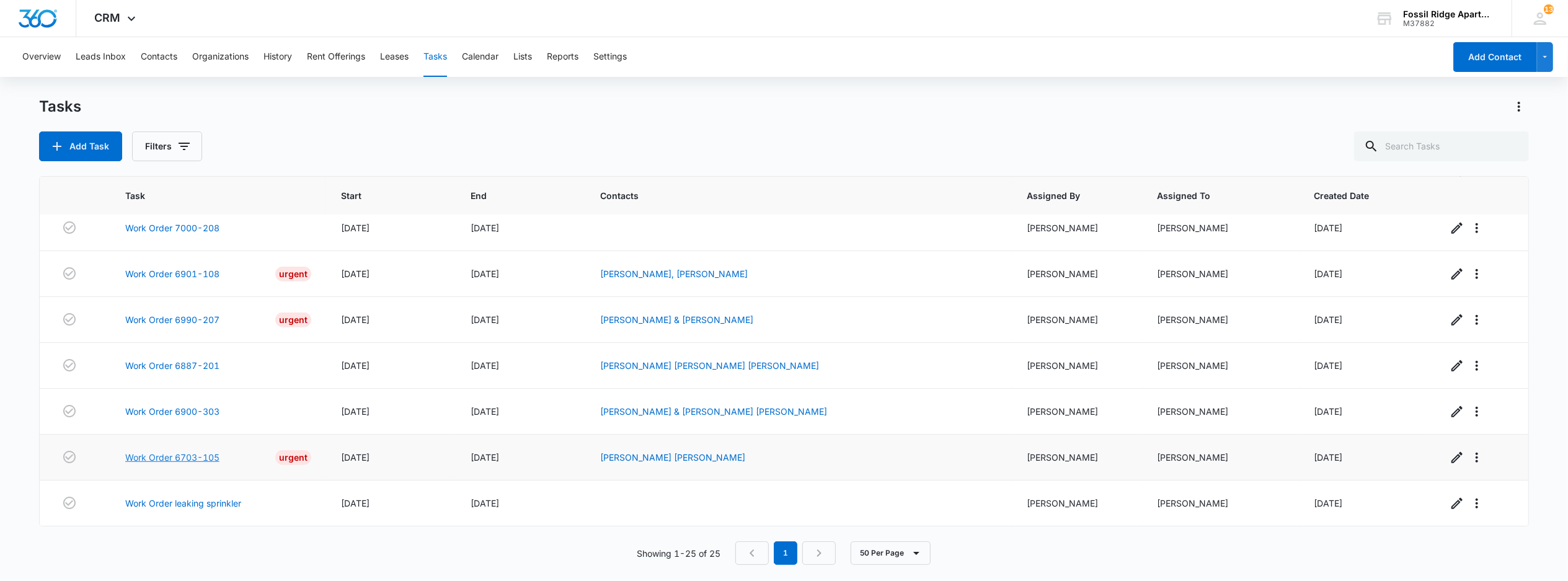
click at [179, 458] on link "Work Order 6703-105" at bounding box center [172, 457] width 95 height 13
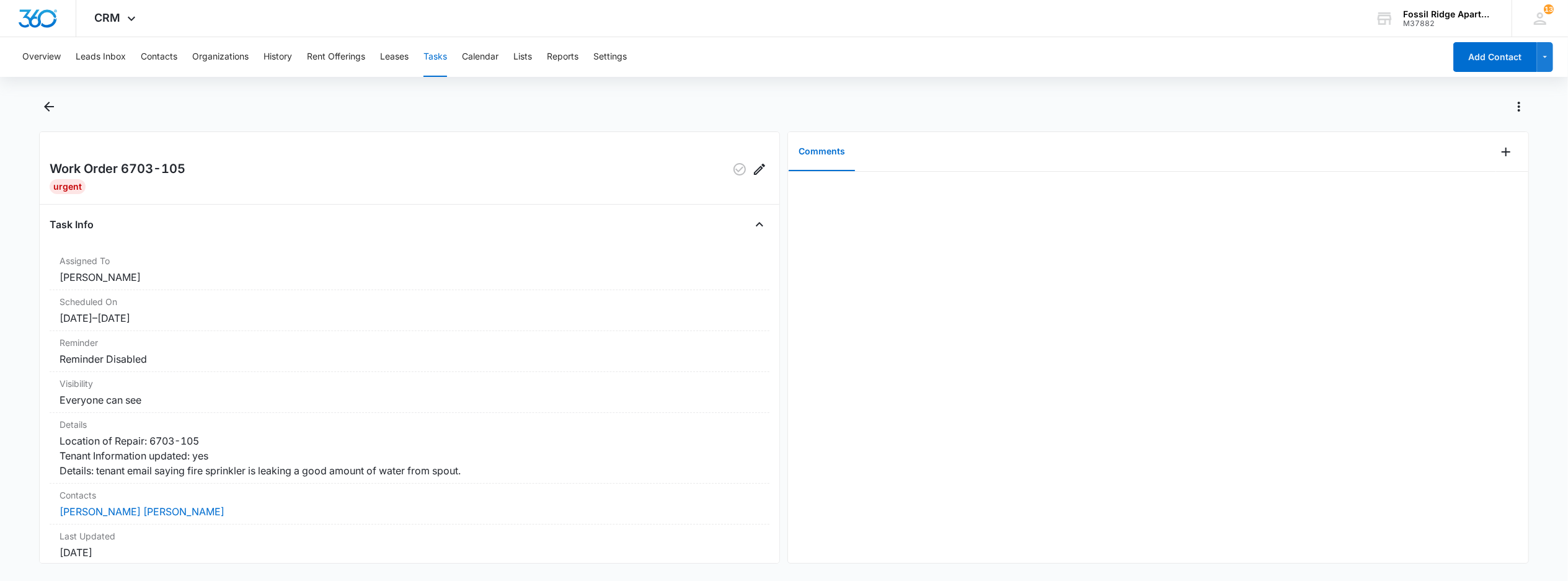
click at [442, 58] on button "Tasks" at bounding box center [435, 57] width 24 height 40
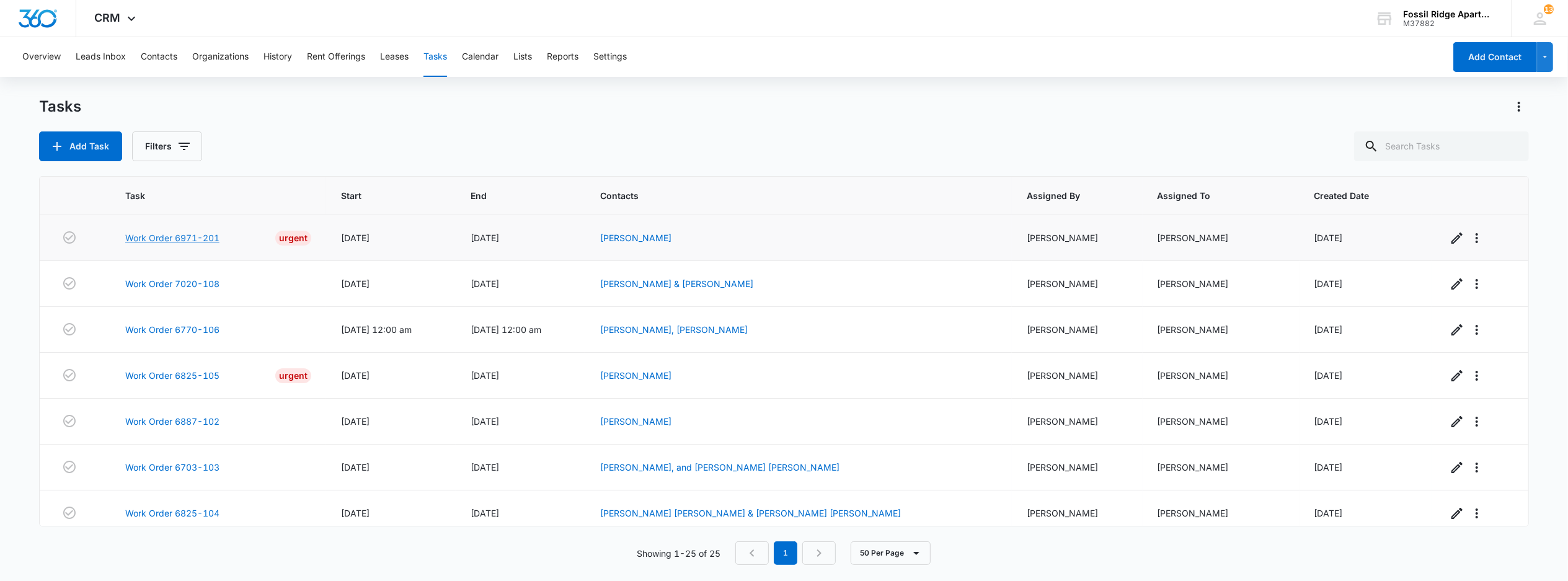
click at [164, 239] on link "Work Order 6971-201" at bounding box center [172, 238] width 95 height 13
